Goal: Navigation & Orientation: Find specific page/section

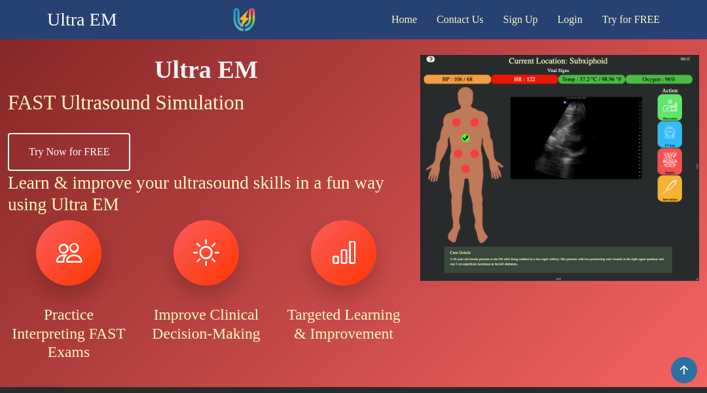
scroll to position [244, 0]
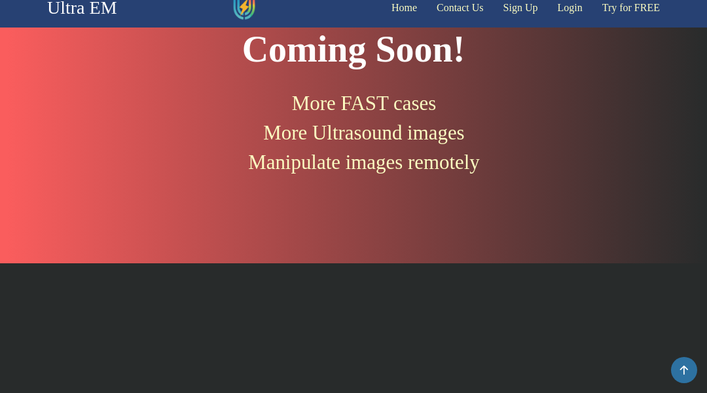
scroll to position [773, 0]
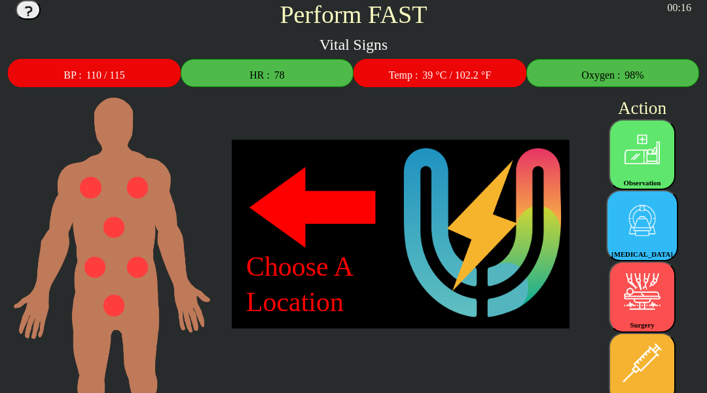
scroll to position [156, 0]
